Goal: Task Accomplishment & Management: Use online tool/utility

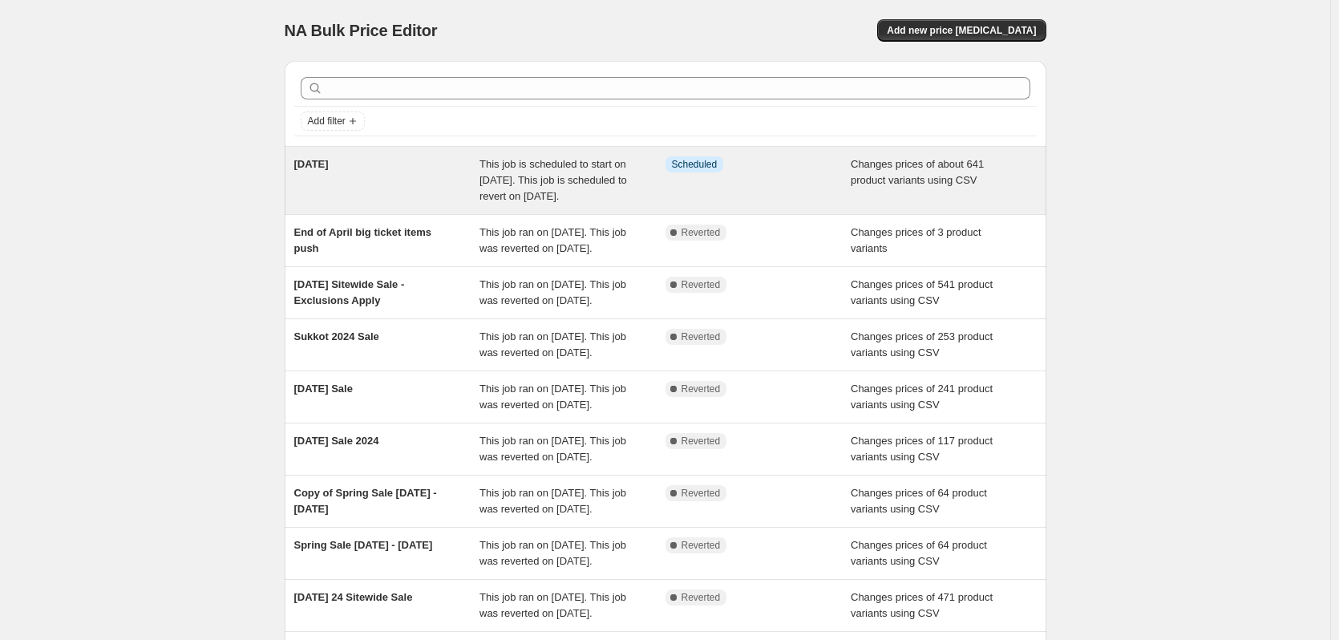
click at [413, 188] on div "[DATE]" at bounding box center [387, 180] width 186 height 48
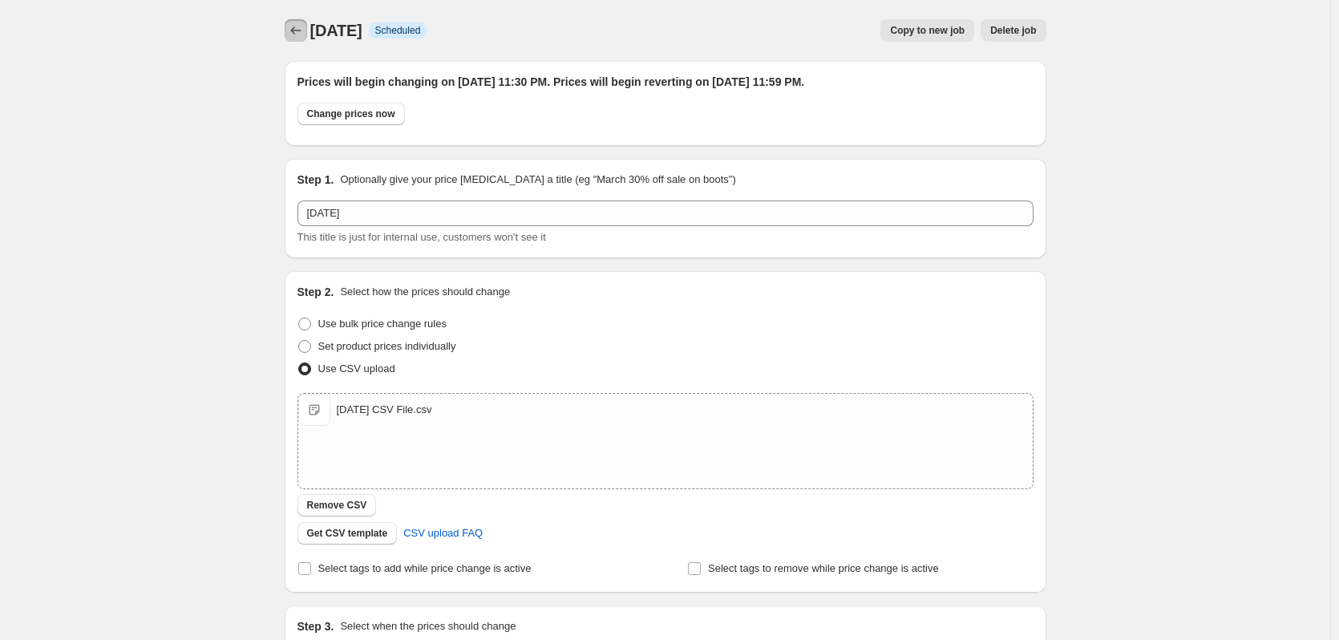
click at [299, 23] on icon "Price change jobs" at bounding box center [296, 30] width 16 height 16
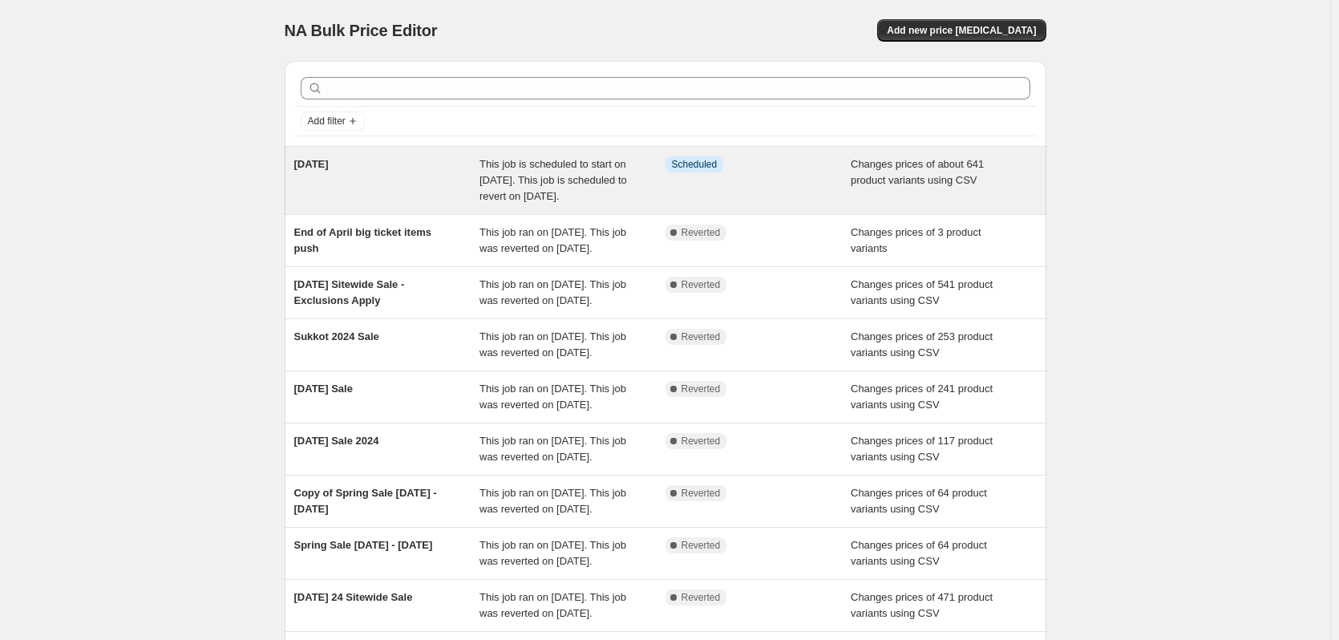
click at [641, 195] on div "This job is scheduled to start on [DATE]. This job is scheduled to revert on [D…" at bounding box center [573, 180] width 186 height 48
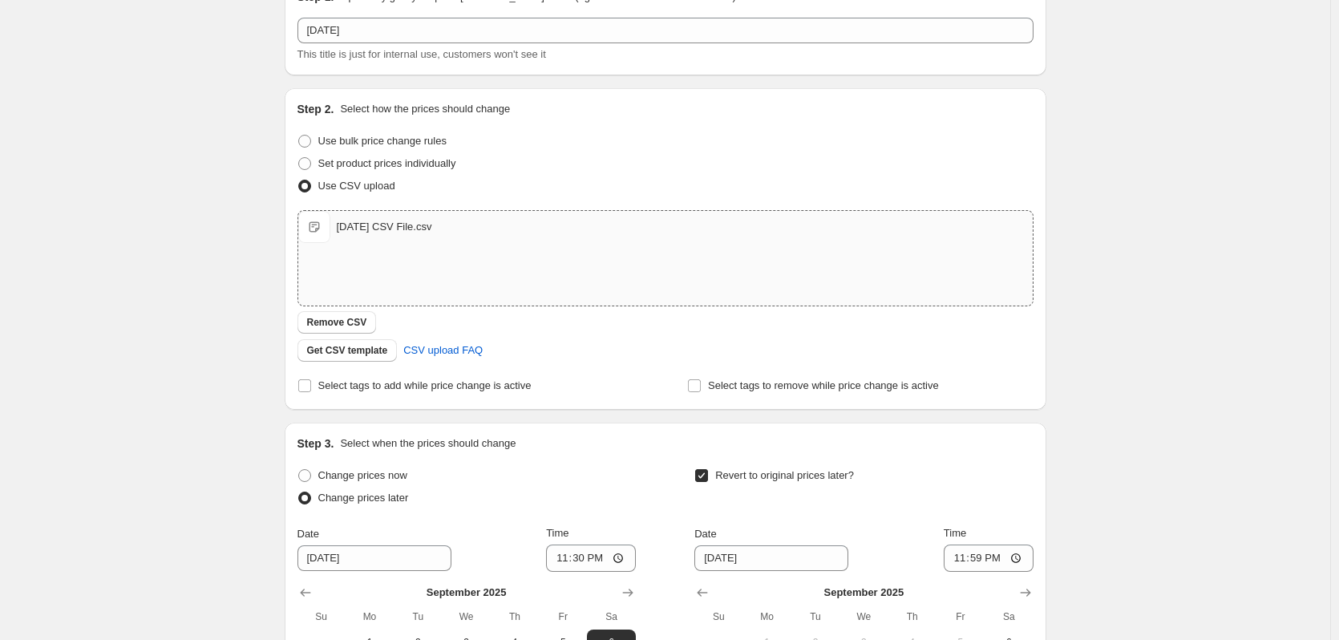
scroll to position [160, 0]
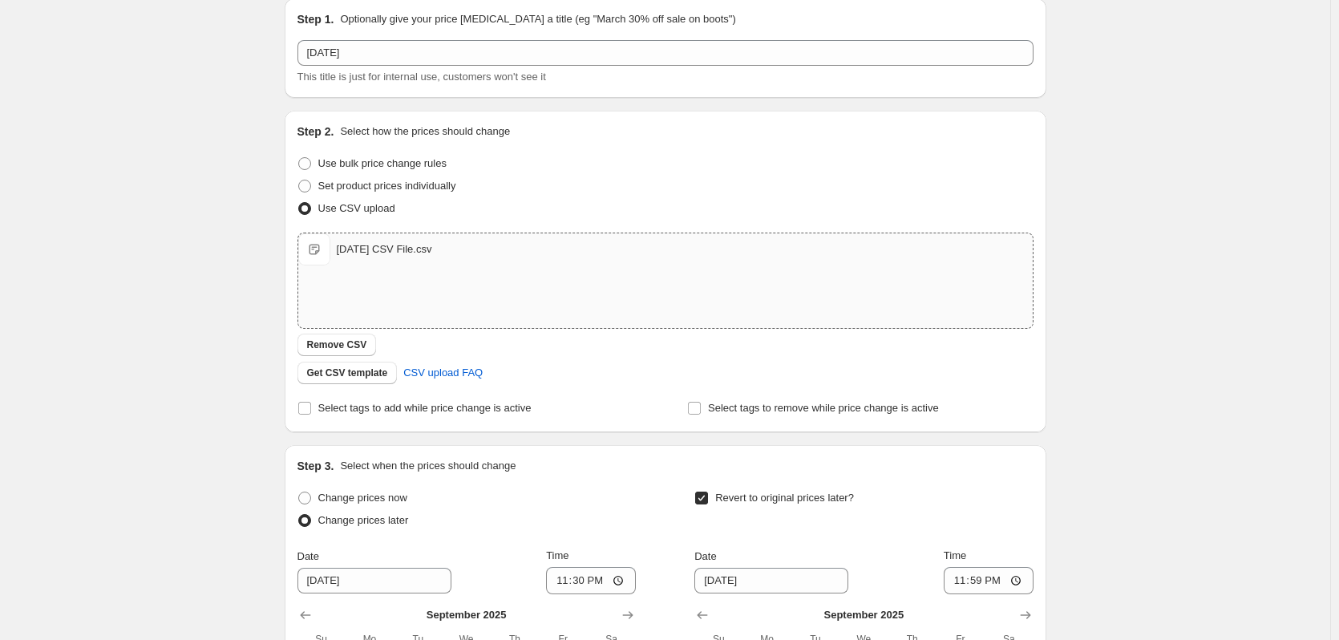
click at [410, 245] on div "[DATE] CSV File.csv" at bounding box center [384, 249] width 95 height 16
click at [432, 247] on div "[DATE] CSV File.csv" at bounding box center [384, 249] width 95 height 16
